Goal: Find specific page/section: Find specific page/section

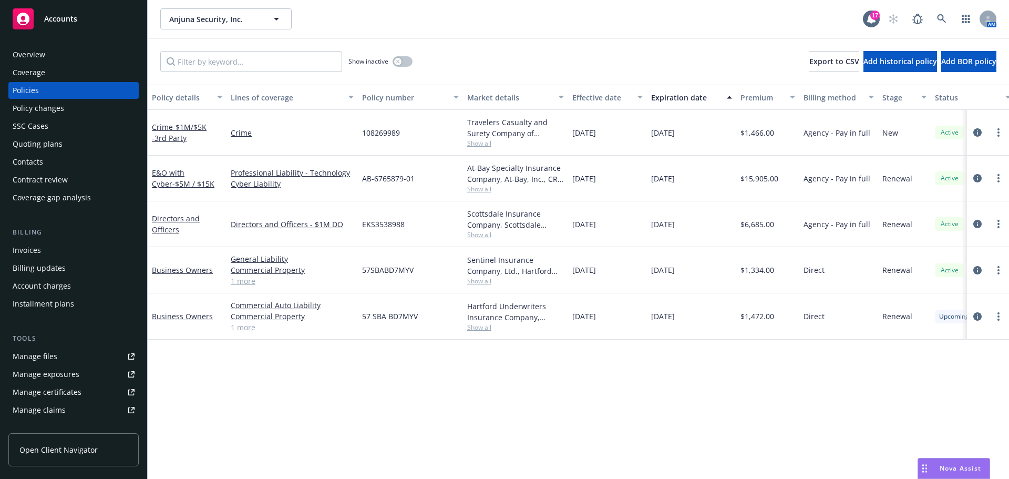
click at [186, 138] on div "Crime - $1M/$5K -3rd Party" at bounding box center [187, 132] width 70 height 22
click at [175, 128] on span "- $1M/$5K -3rd Party" at bounding box center [179, 132] width 55 height 21
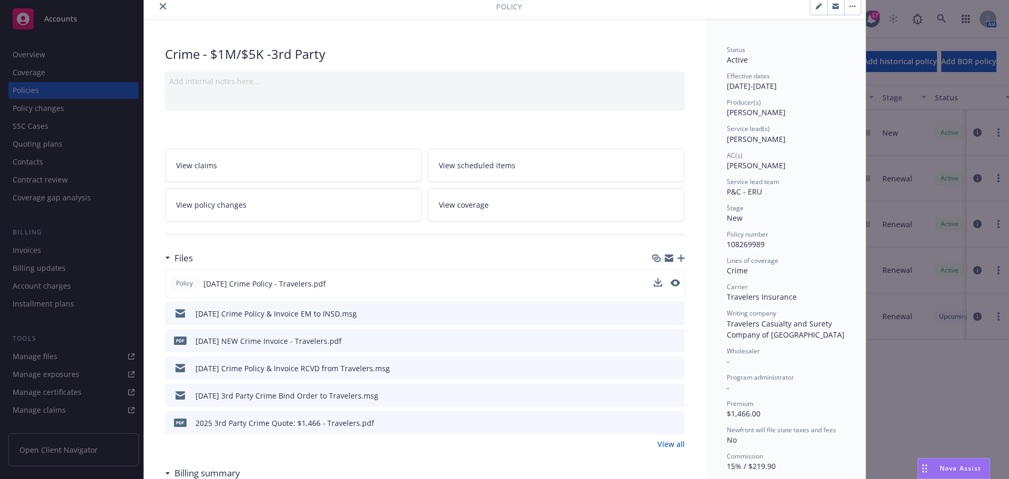
scroll to position [53, 0]
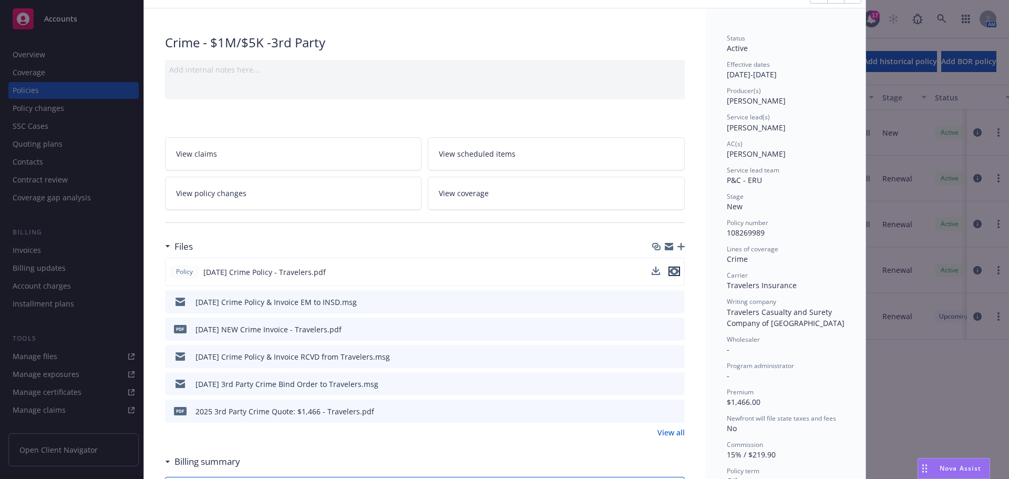
click at [674, 273] on icon "preview file" at bounding box center [674, 271] width 9 height 7
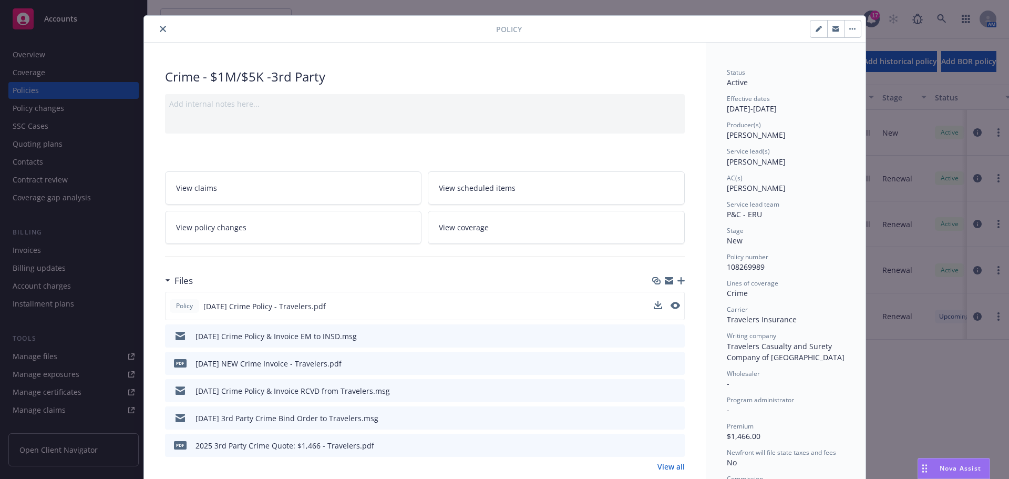
scroll to position [0, 0]
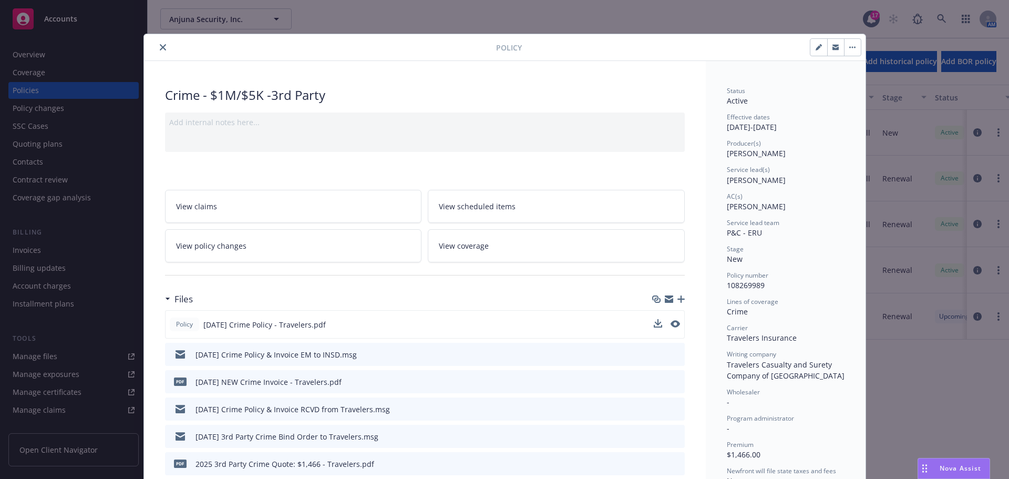
click at [810, 50] on button "button" at bounding box center [818, 47] width 17 height 17
select select "NEW"
select select "other"
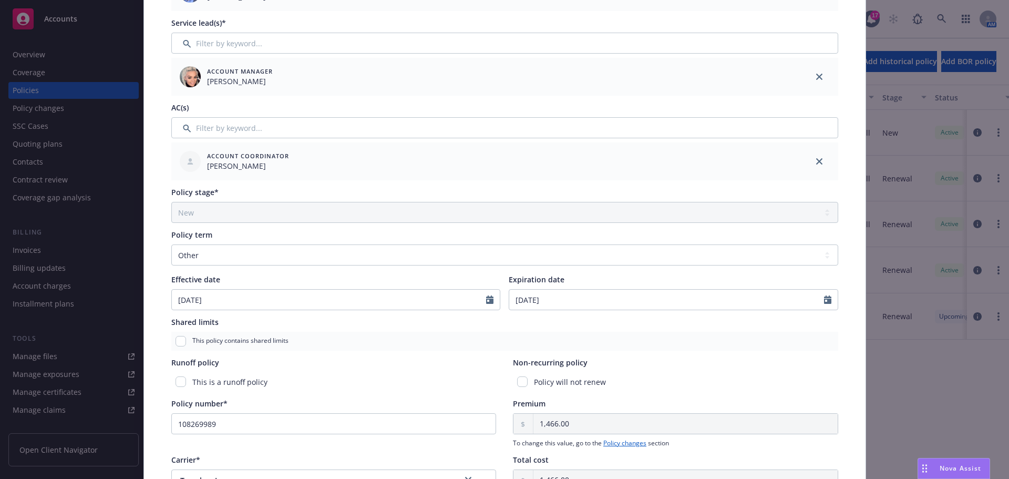
scroll to position [263, 0]
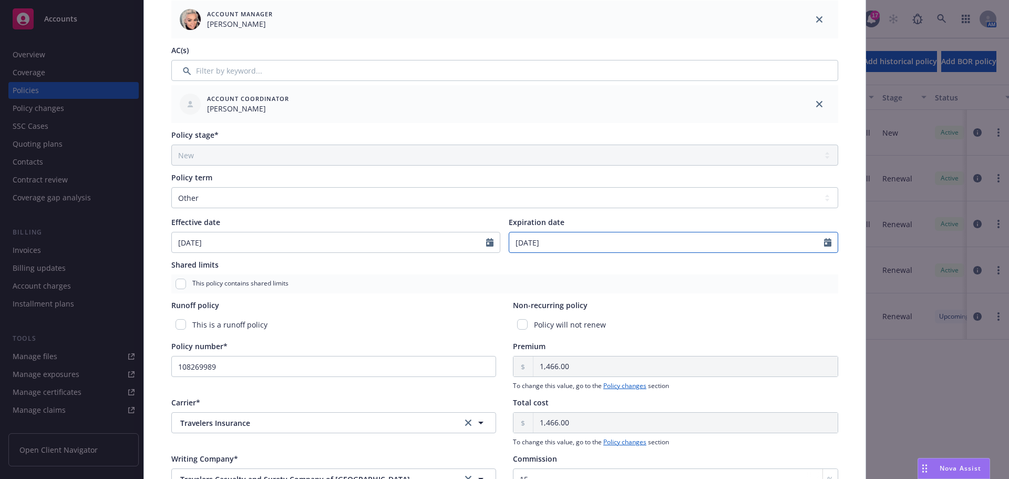
click at [570, 247] on input "[DATE]" at bounding box center [666, 242] width 315 height 20
select select "9"
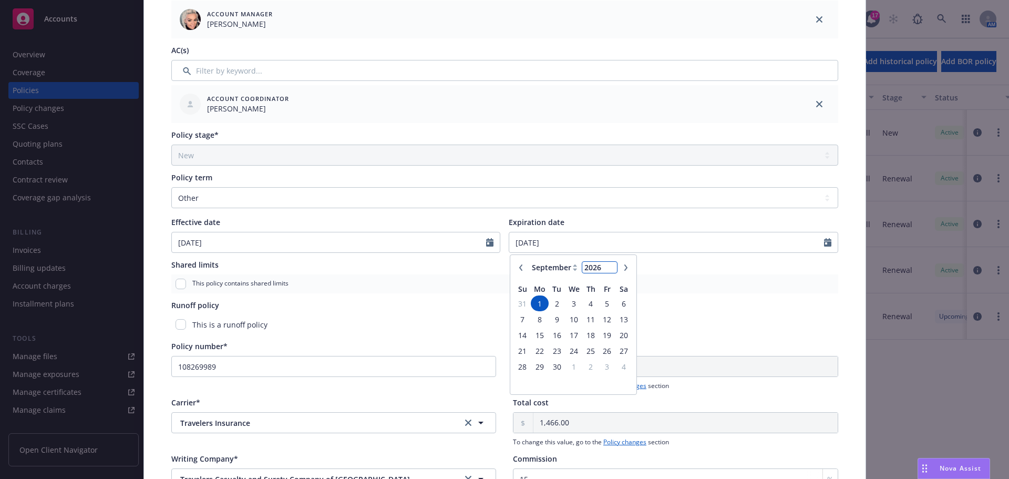
type input "2026"
click at [608, 263] on input "2026" at bounding box center [599, 267] width 34 height 11
click at [717, 250] on input "[DATE]" at bounding box center [666, 242] width 315 height 20
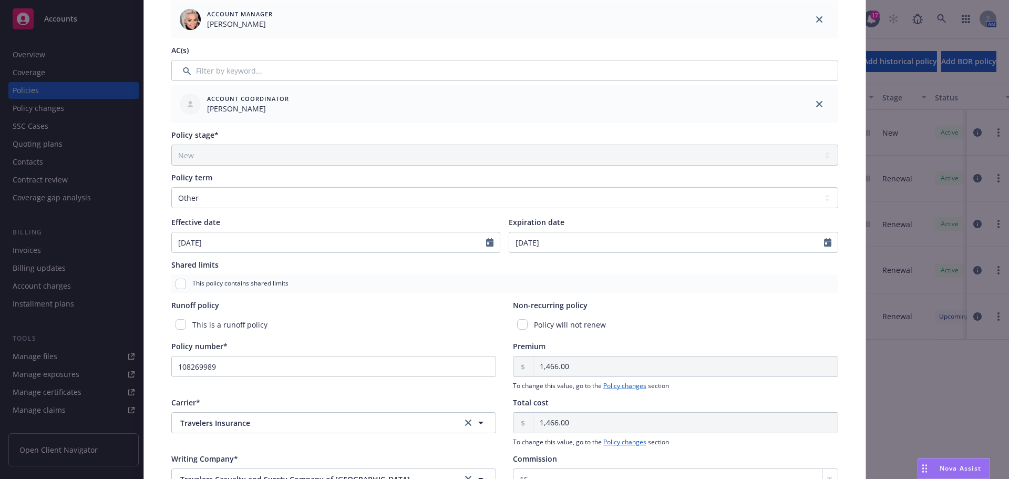
click at [680, 308] on div "Non-recurring policy" at bounding box center [675, 305] width 325 height 11
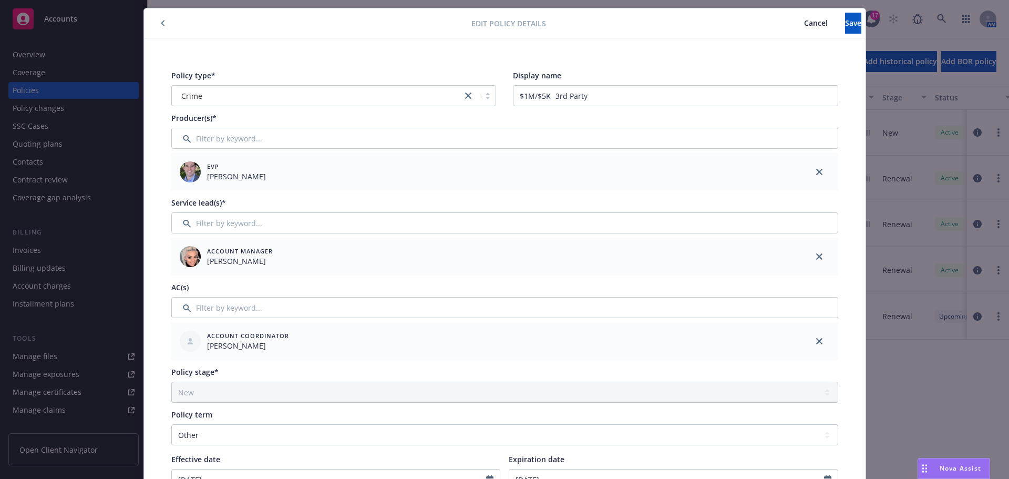
scroll to position [0, 0]
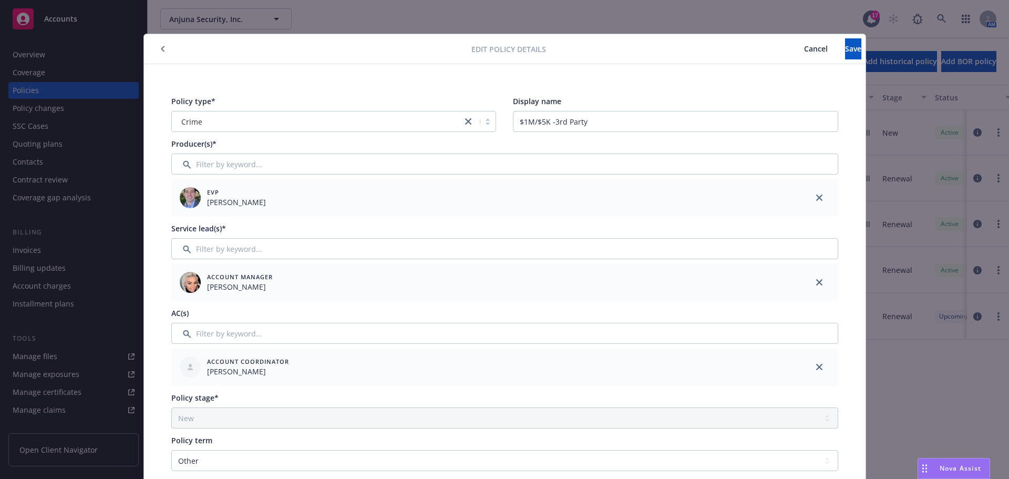
click at [819, 60] on div "Edit policy details Cancel Save" at bounding box center [505, 49] width 722 height 30
click at [845, 54] on button "Save" at bounding box center [853, 48] width 16 height 21
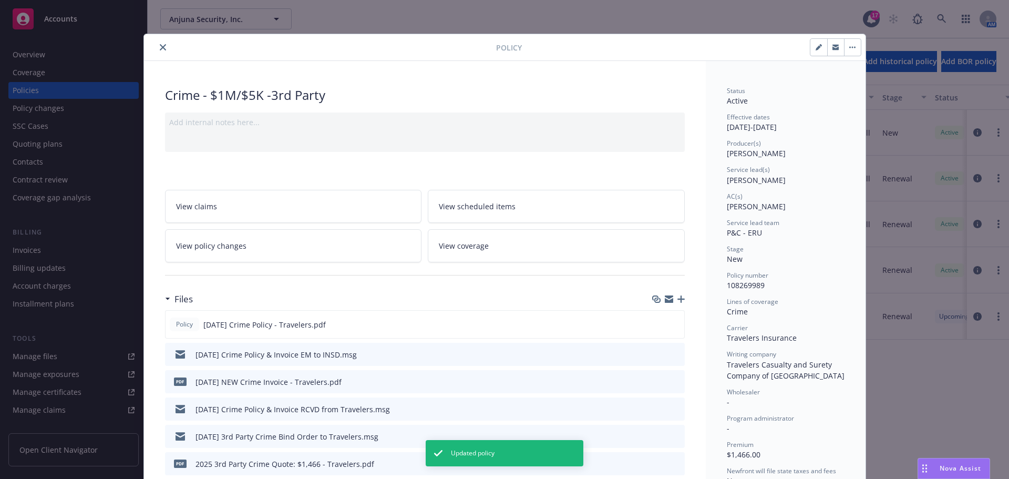
click at [160, 48] on icon "close" at bounding box center [163, 47] width 6 height 6
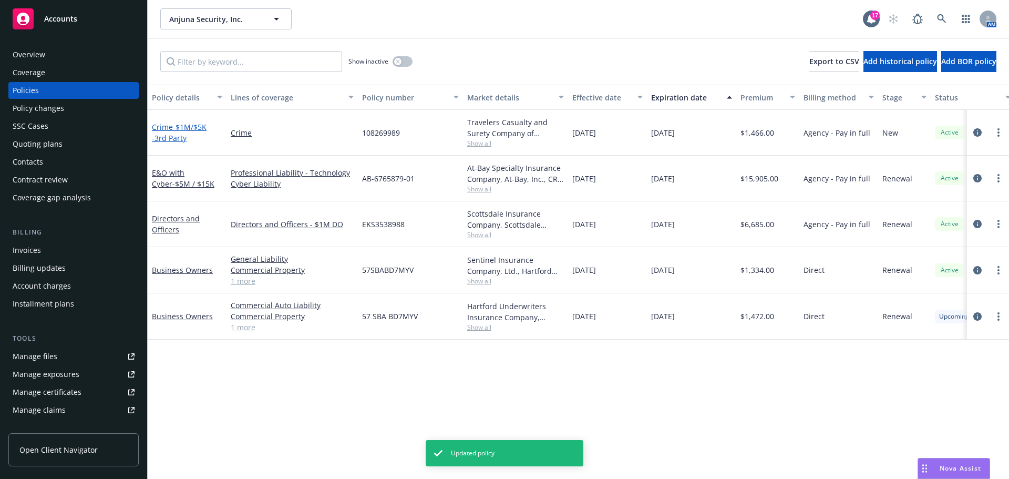
click at [172, 128] on span "- $1M/$5K -3rd Party" at bounding box center [179, 132] width 55 height 21
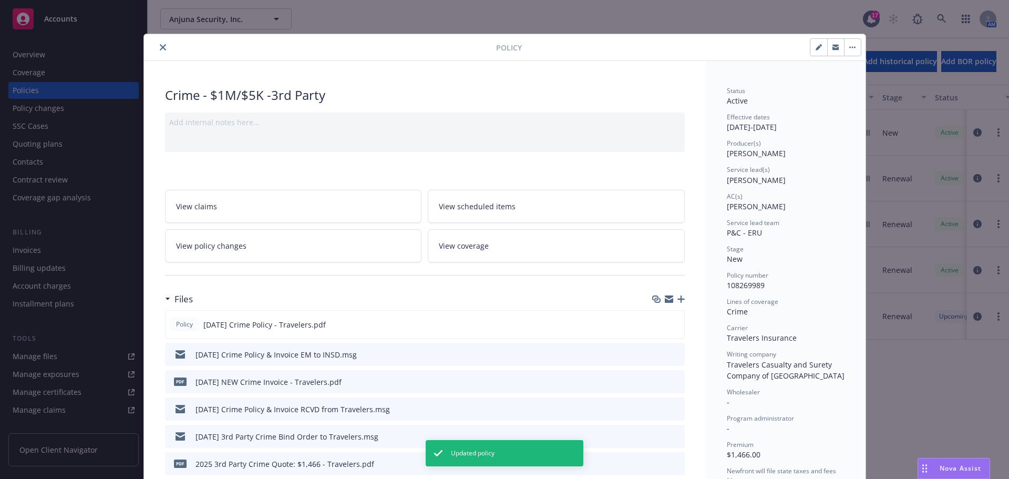
scroll to position [32, 0]
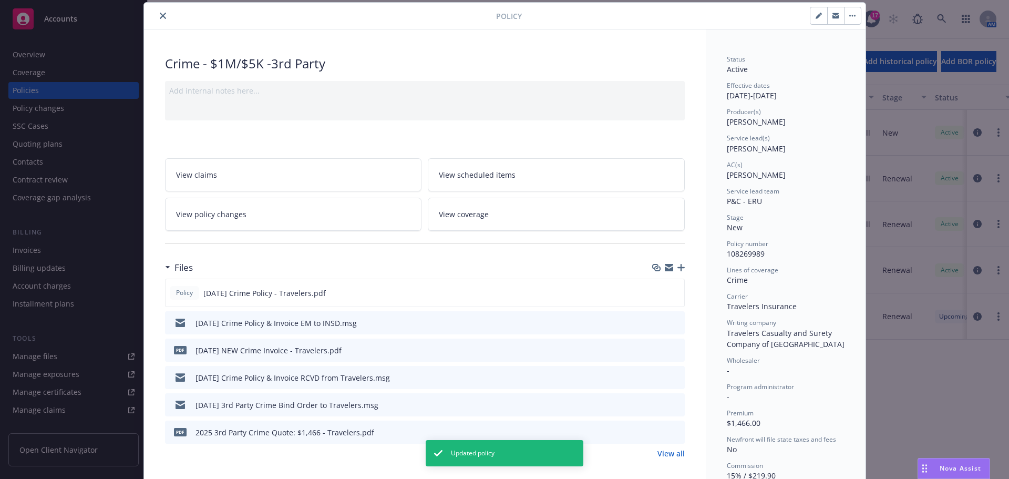
click at [816, 16] on icon "button" at bounding box center [818, 16] width 5 height 5
select select "NEW"
select select "other"
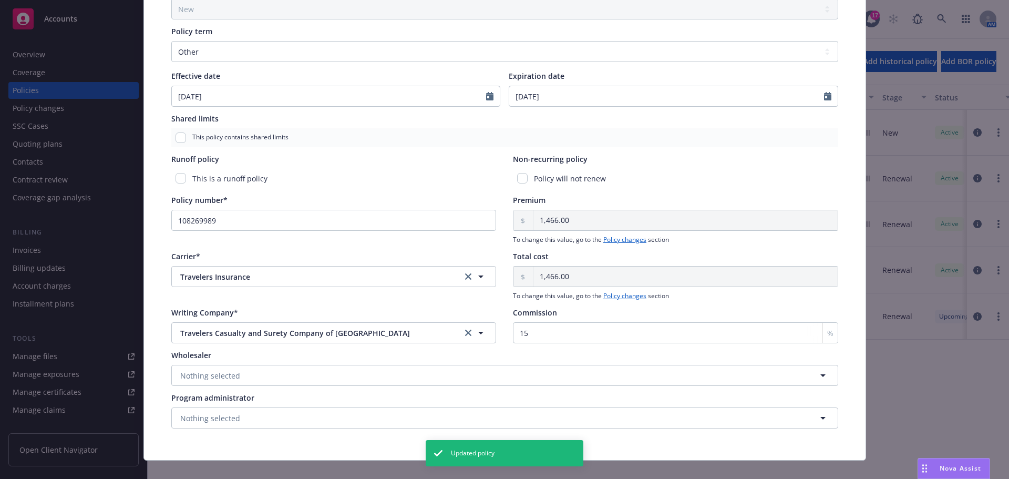
scroll to position [424, 0]
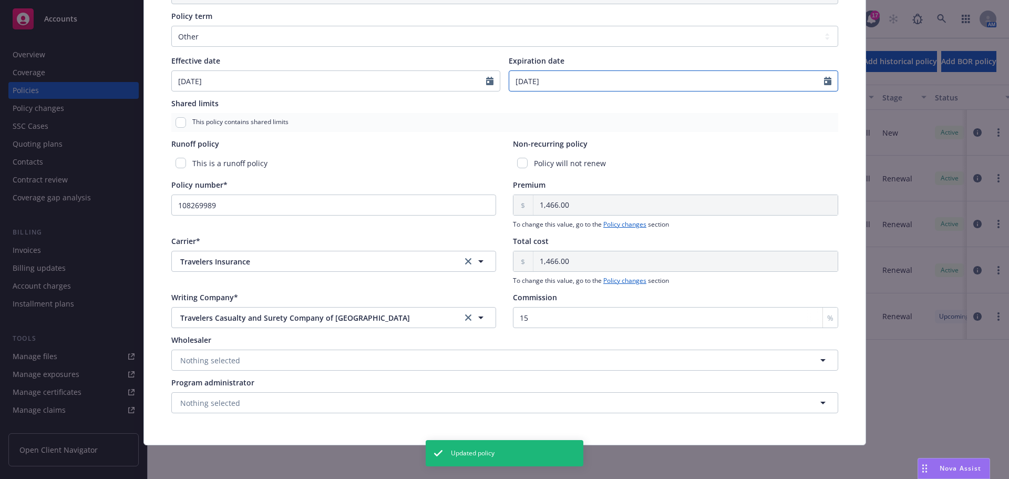
select select "9"
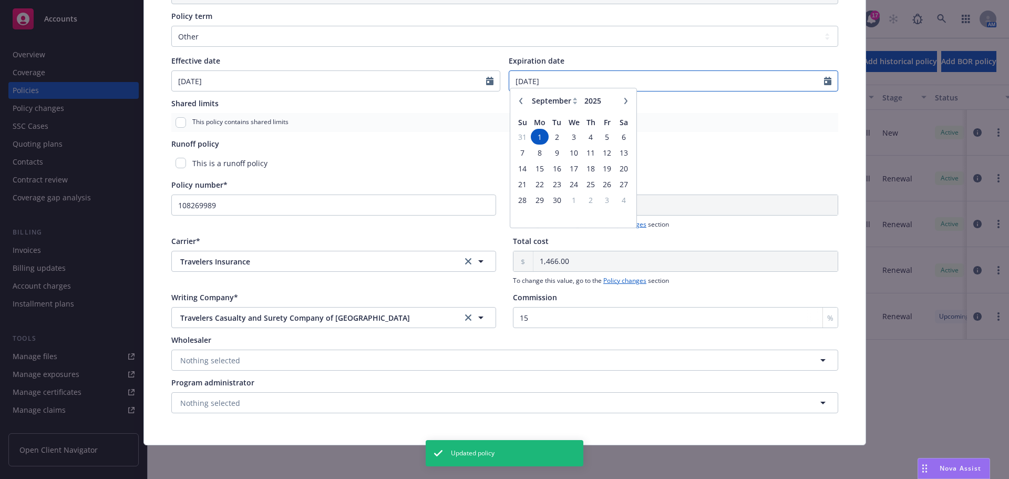
click at [663, 84] on input "[DATE]" at bounding box center [666, 81] width 315 height 20
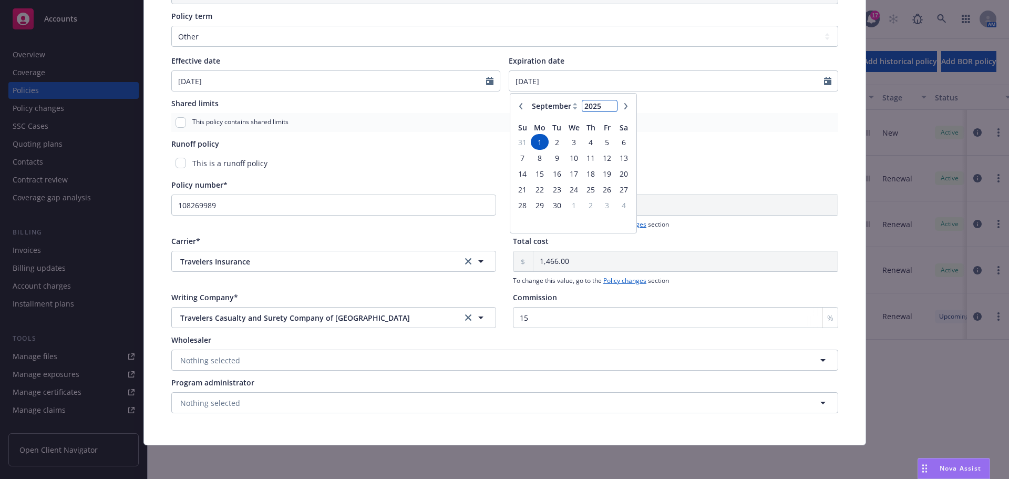
click at [582, 106] on input "2025" at bounding box center [599, 105] width 34 height 11
type input "2026"
click at [609, 101] on input "2026" at bounding box center [599, 105] width 34 height 11
click at [561, 110] on select "January February March April May June July August September October November De…" at bounding box center [555, 106] width 53 height 12
click at [593, 120] on th "Th" at bounding box center [591, 126] width 16 height 16
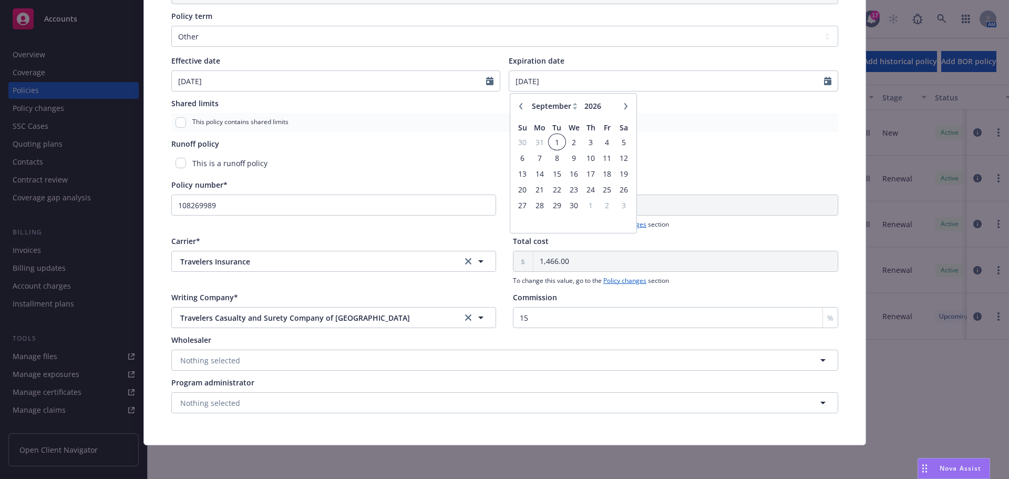
click at [554, 142] on span "1" at bounding box center [557, 142] width 14 height 13
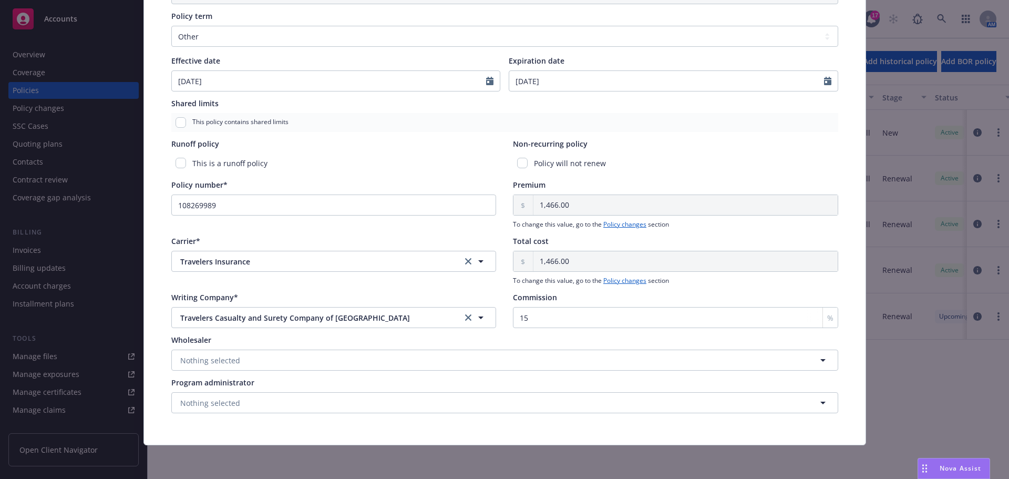
type input "[DATE]"
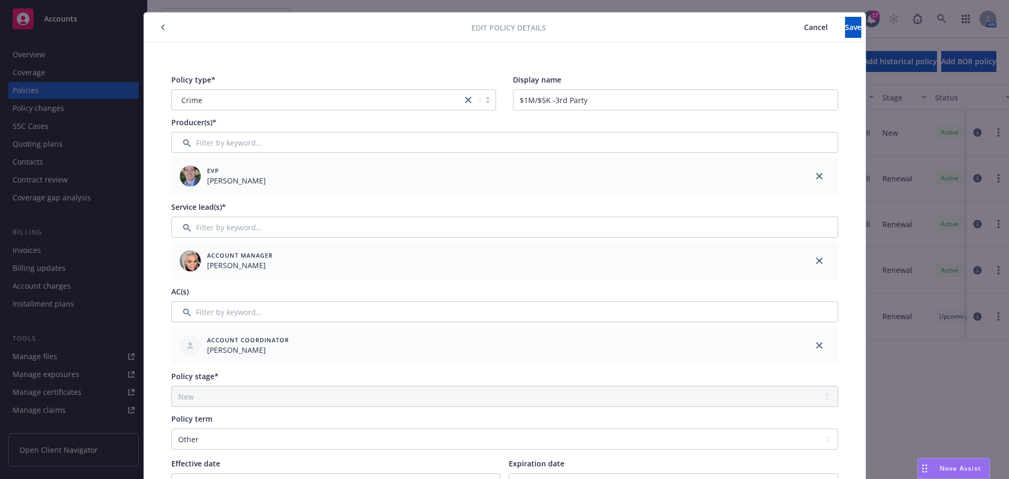
scroll to position [0, 0]
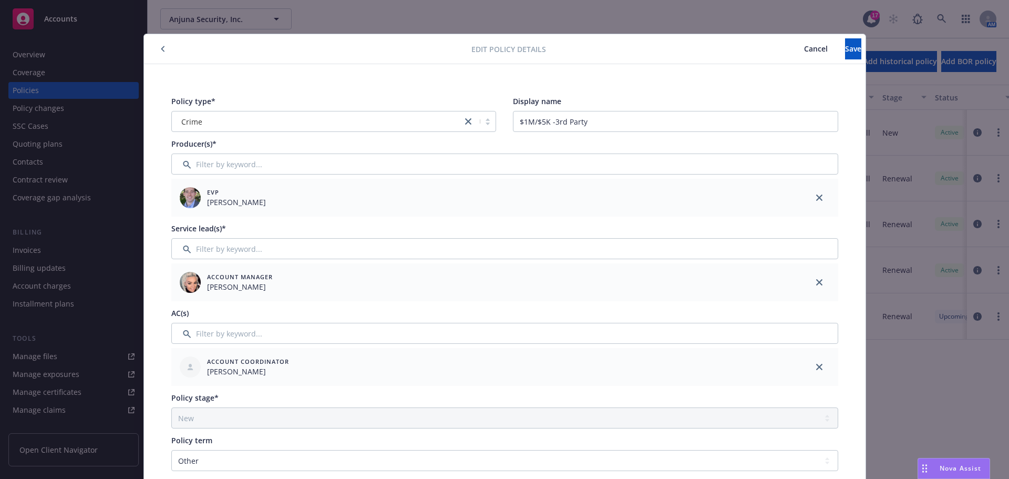
click at [834, 60] on div "Edit policy details Cancel Save" at bounding box center [505, 49] width 722 height 30
click at [845, 47] on span "Save" at bounding box center [853, 49] width 16 height 10
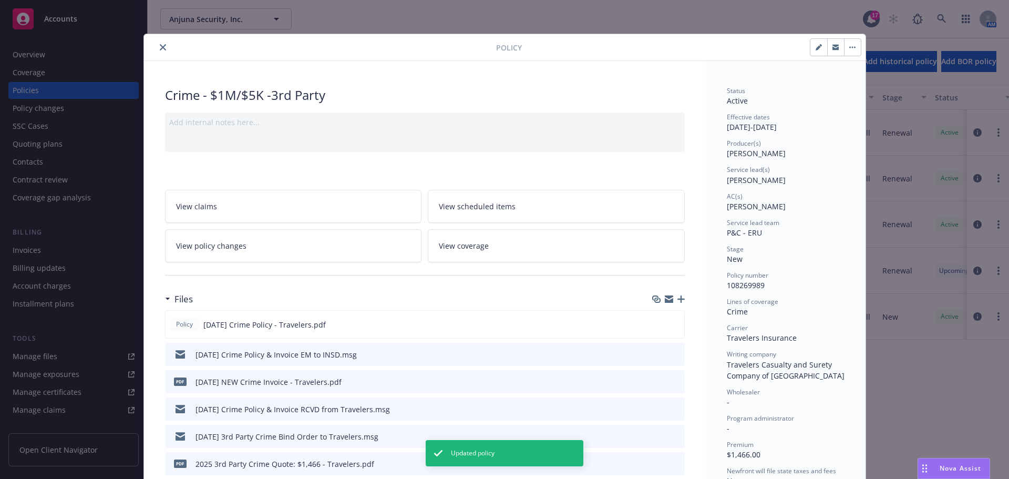
click at [160, 46] on icon "close" at bounding box center [163, 47] width 6 height 6
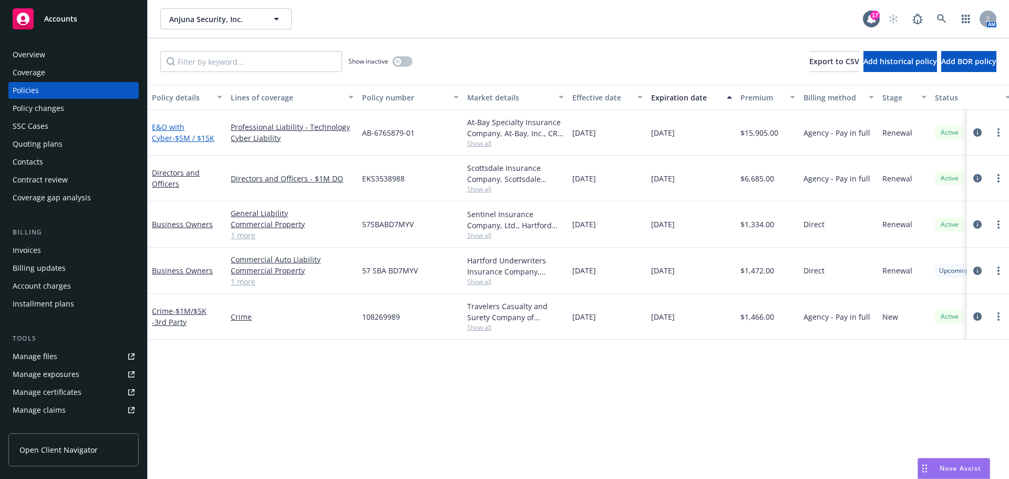
click at [172, 135] on span "- $5M / $15K" at bounding box center [193, 138] width 42 height 10
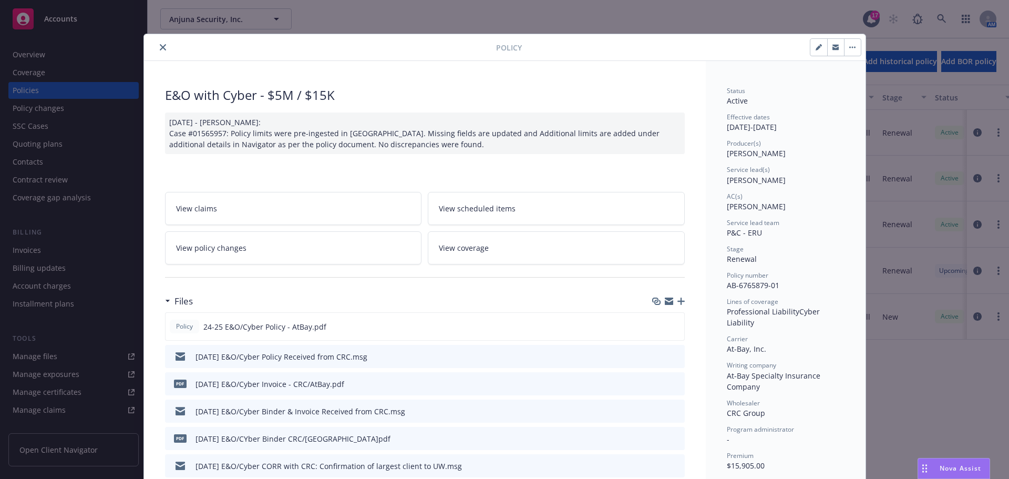
click at [163, 49] on button "close" at bounding box center [163, 47] width 13 height 13
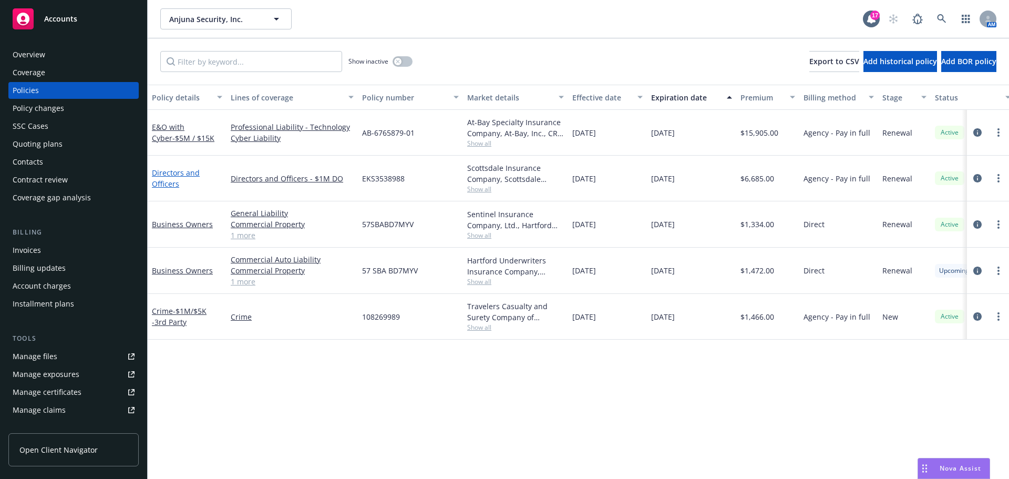
click at [177, 171] on link "Directors and Officers" at bounding box center [176, 178] width 48 height 21
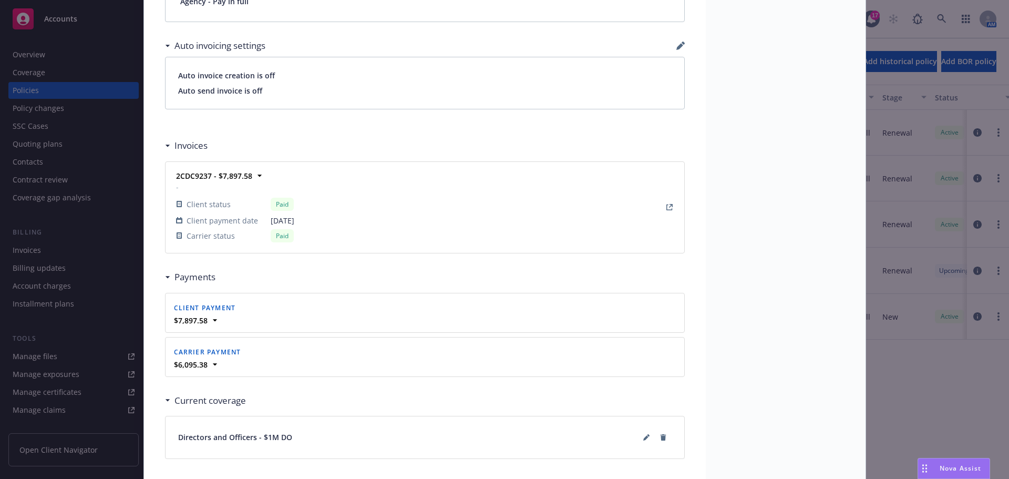
scroll to position [952, 0]
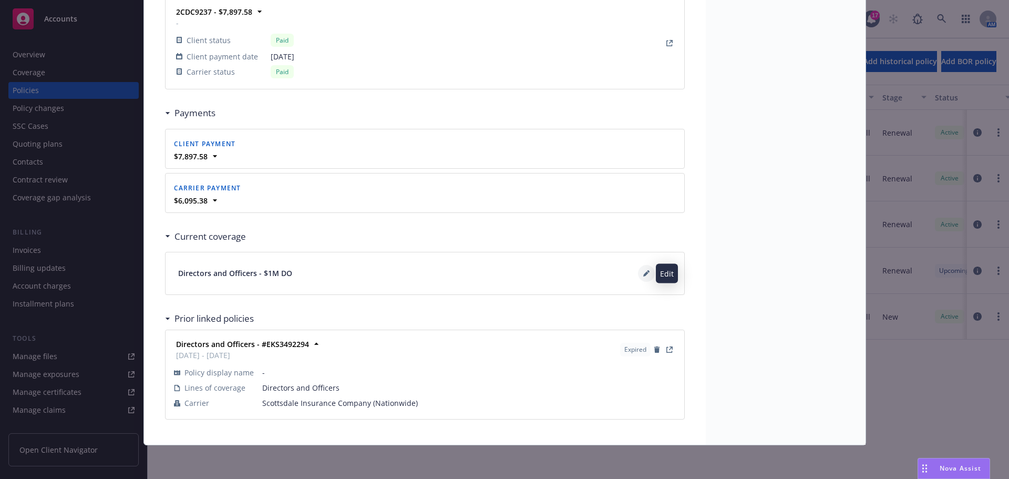
click at [638, 274] on button at bounding box center [646, 273] width 17 height 17
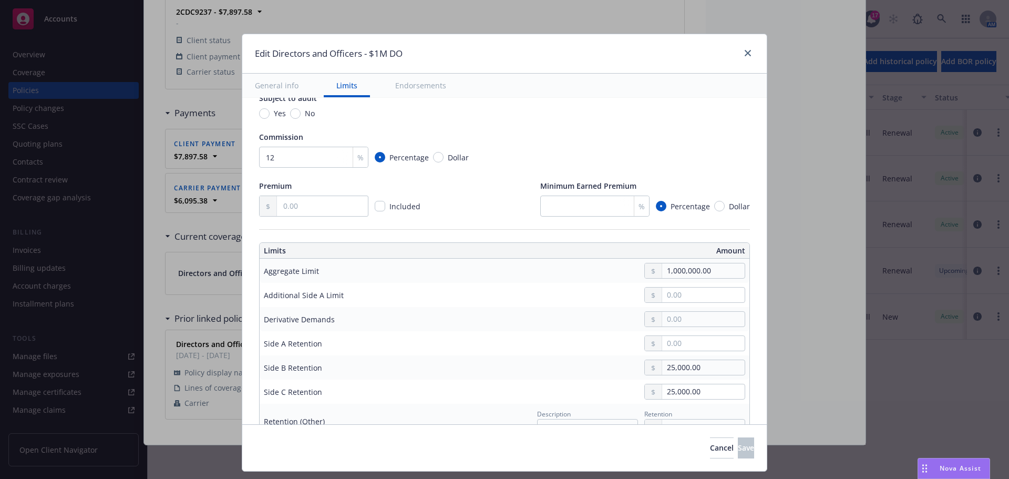
scroll to position [158, 0]
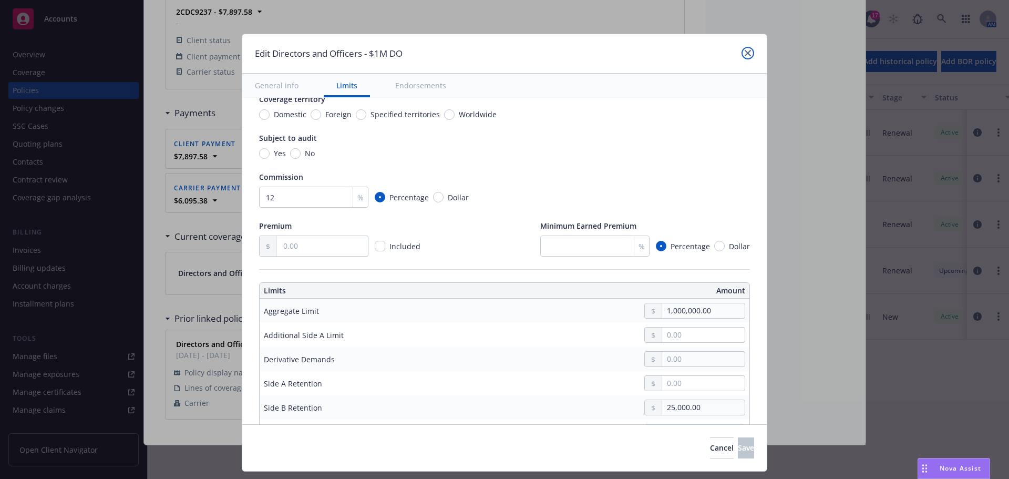
click at [746, 49] on link "close" at bounding box center [748, 53] width 13 height 13
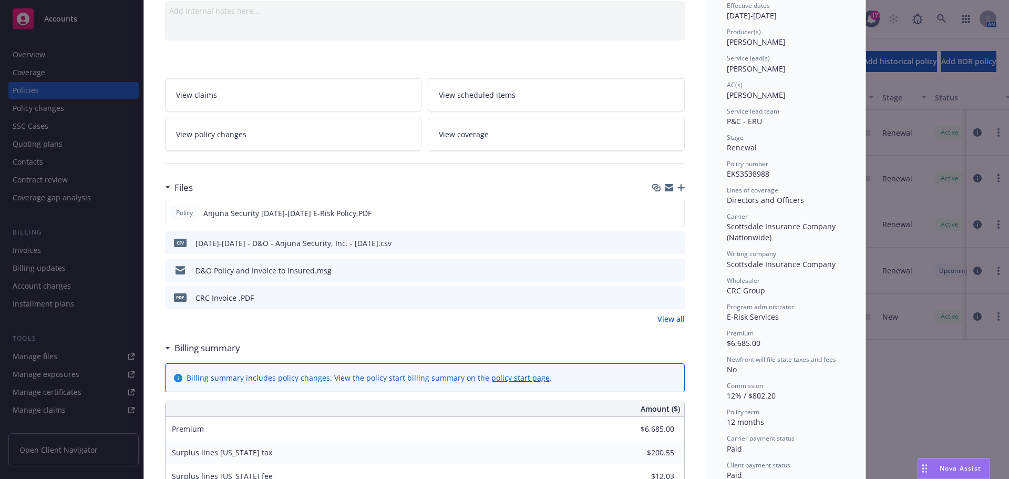
scroll to position [0, 0]
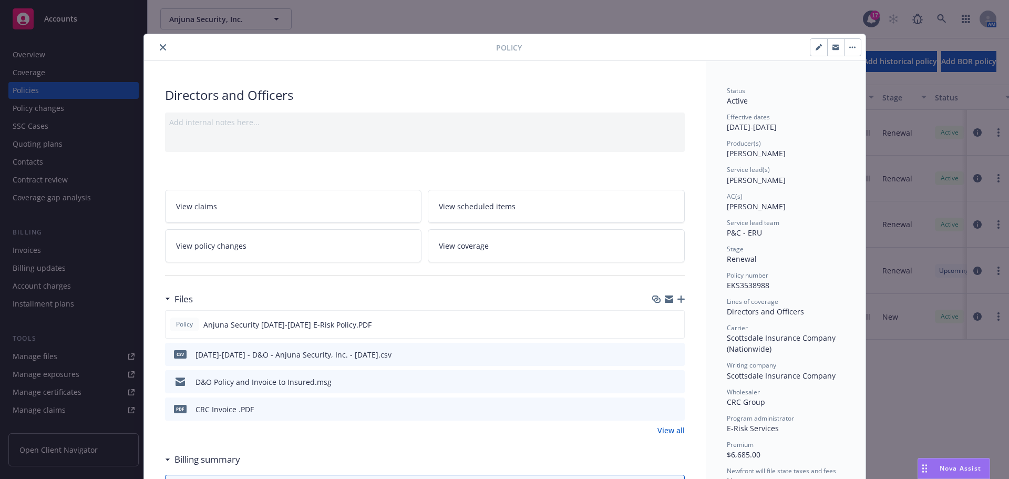
click at [159, 42] on button "close" at bounding box center [163, 47] width 13 height 13
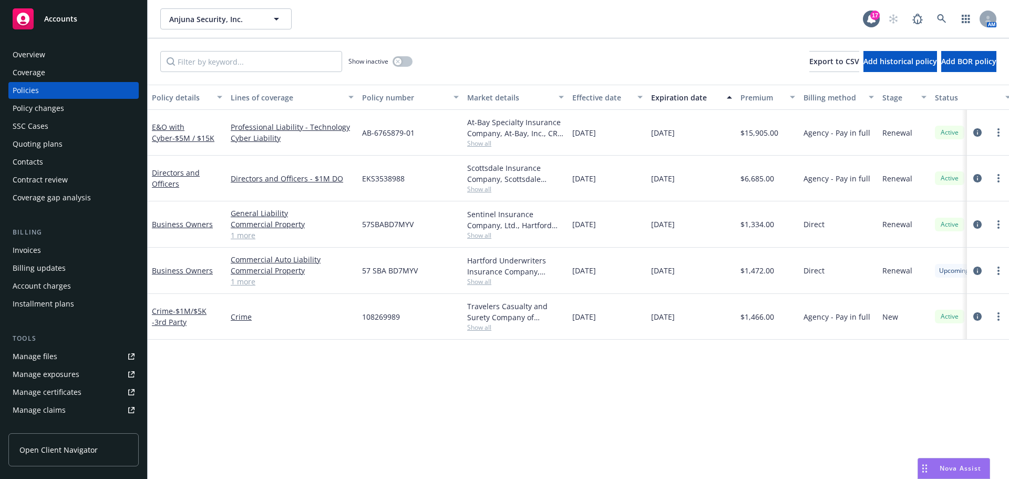
click at [619, 66] on div "Show inactive Export to CSV Add historical policy Add BOR policy" at bounding box center [578, 61] width 861 height 46
click at [89, 64] on div "Coverage" at bounding box center [74, 72] width 122 height 17
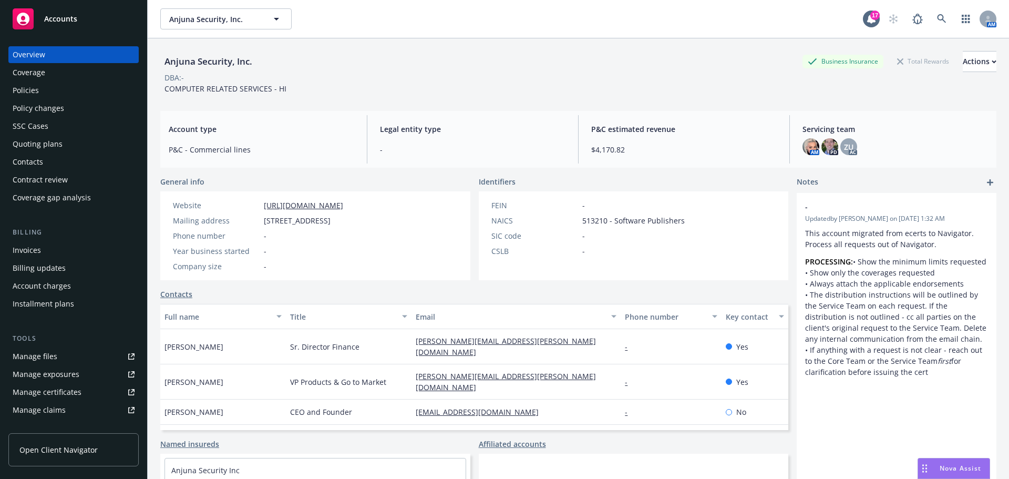
click at [71, 90] on div "Policies" at bounding box center [74, 90] width 122 height 17
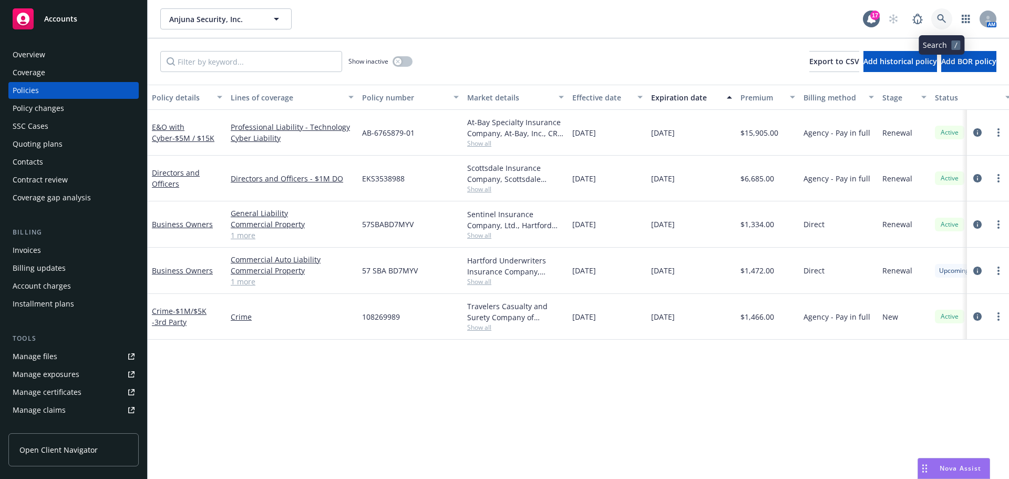
click at [942, 16] on icon at bounding box center [941, 18] width 9 height 9
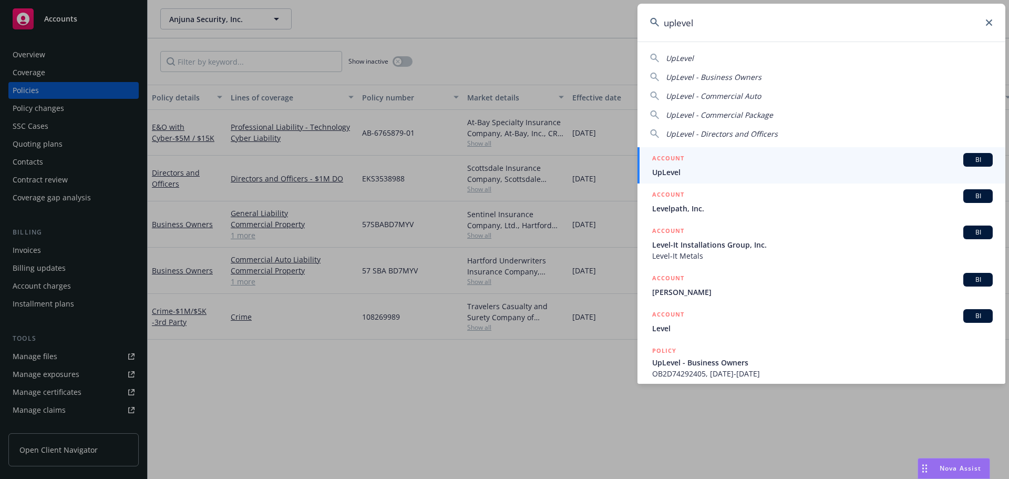
type input "uplevel"
click at [786, 163] on div "ACCOUNT BI" at bounding box center [822, 160] width 341 height 14
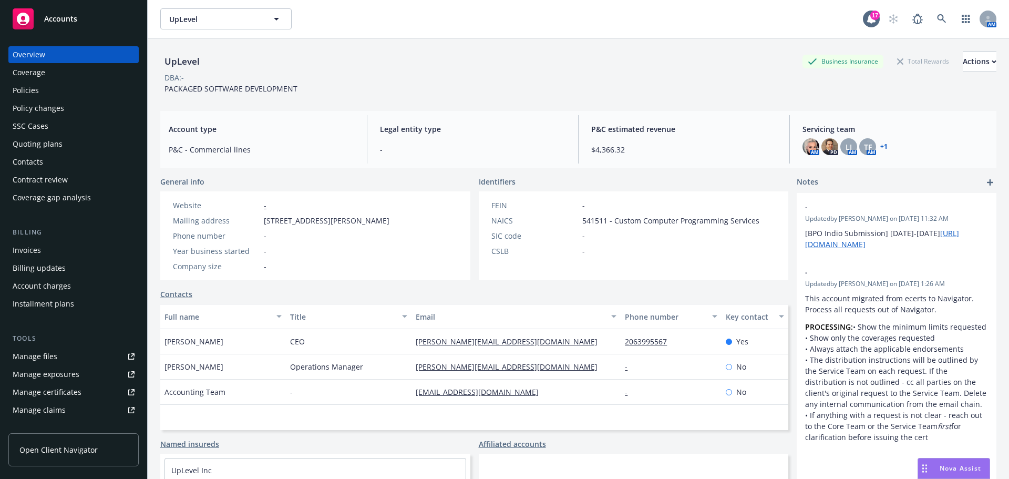
click at [44, 139] on div "Quoting plans" at bounding box center [38, 144] width 50 height 17
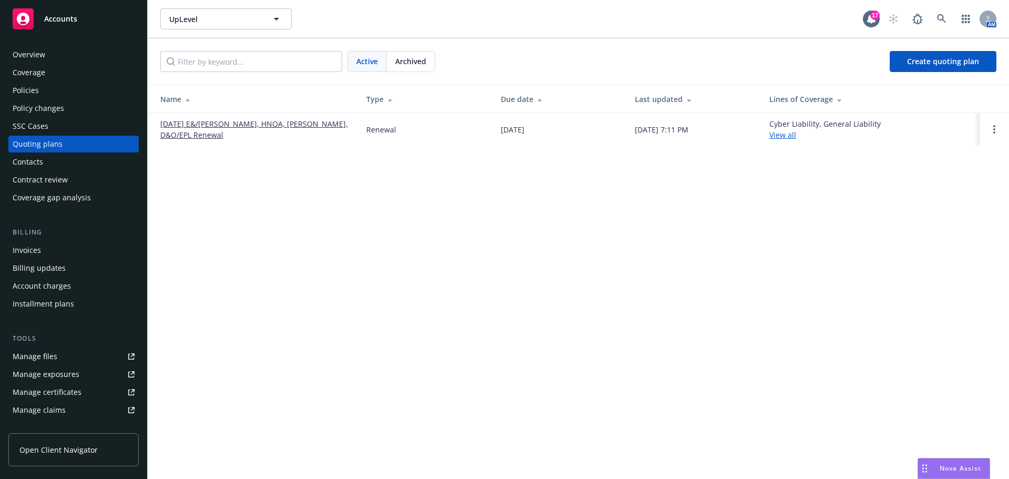
click at [235, 132] on link "[DATE] E&/[PERSON_NAME], HNOA, [PERSON_NAME], D&O/EPL Renewal" at bounding box center [254, 129] width 189 height 22
